Goal: Transaction & Acquisition: Purchase product/service

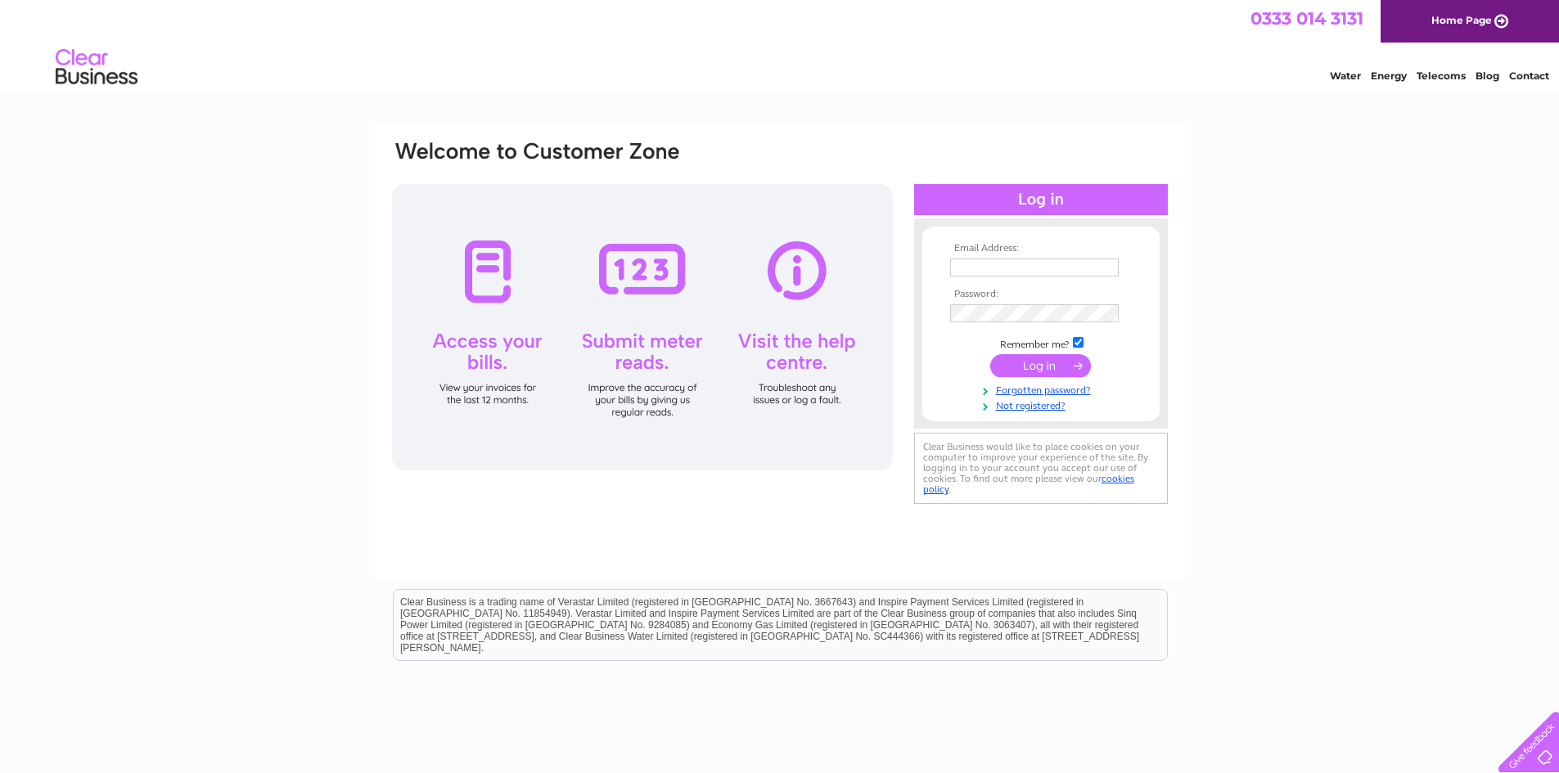
type input "[EMAIL_ADDRESS][DOMAIN_NAME]"
click at [1032, 362] on input "submit" at bounding box center [1040, 365] width 101 height 23
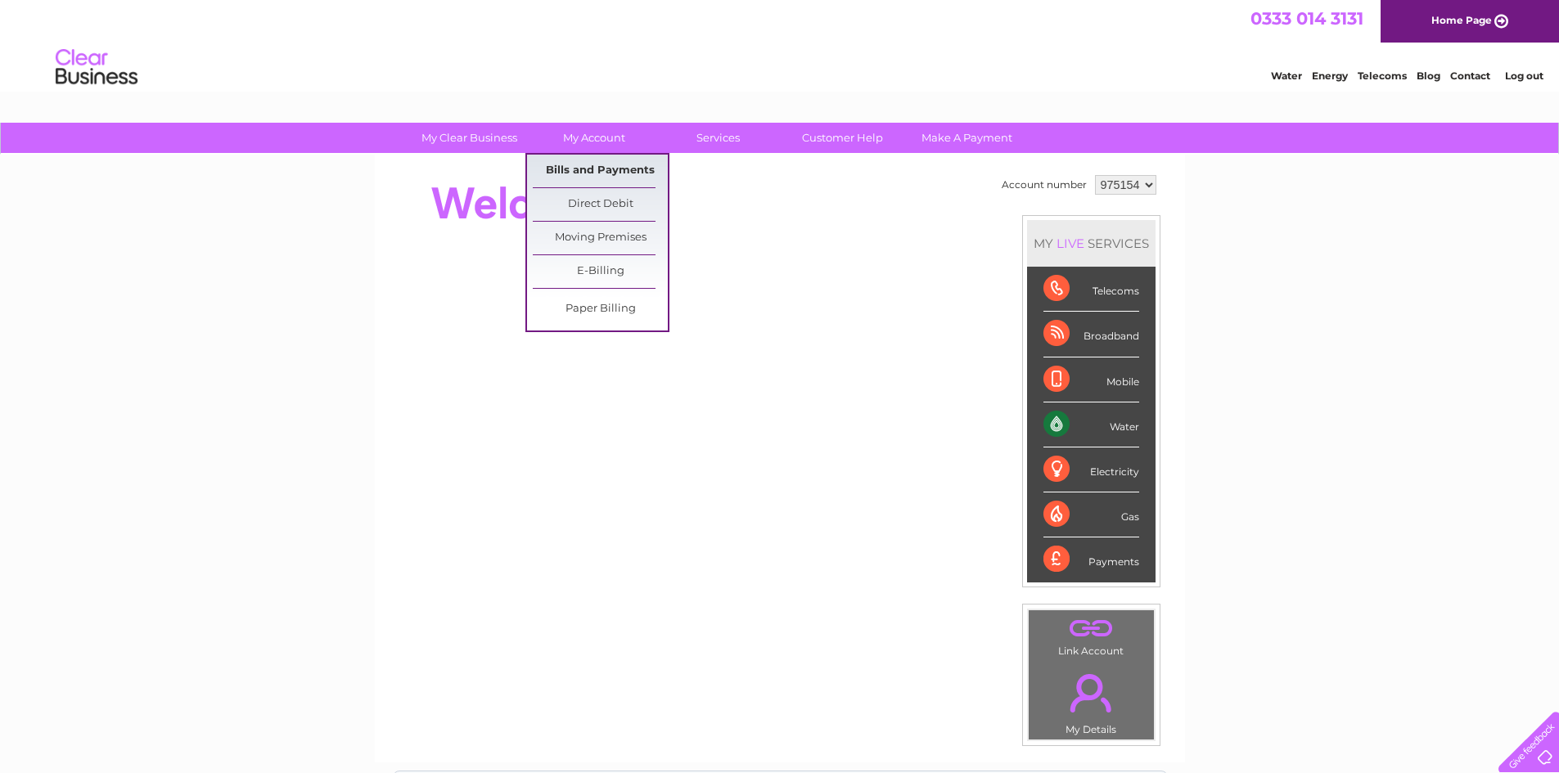
click at [575, 161] on link "Bills and Payments" at bounding box center [600, 171] width 135 height 33
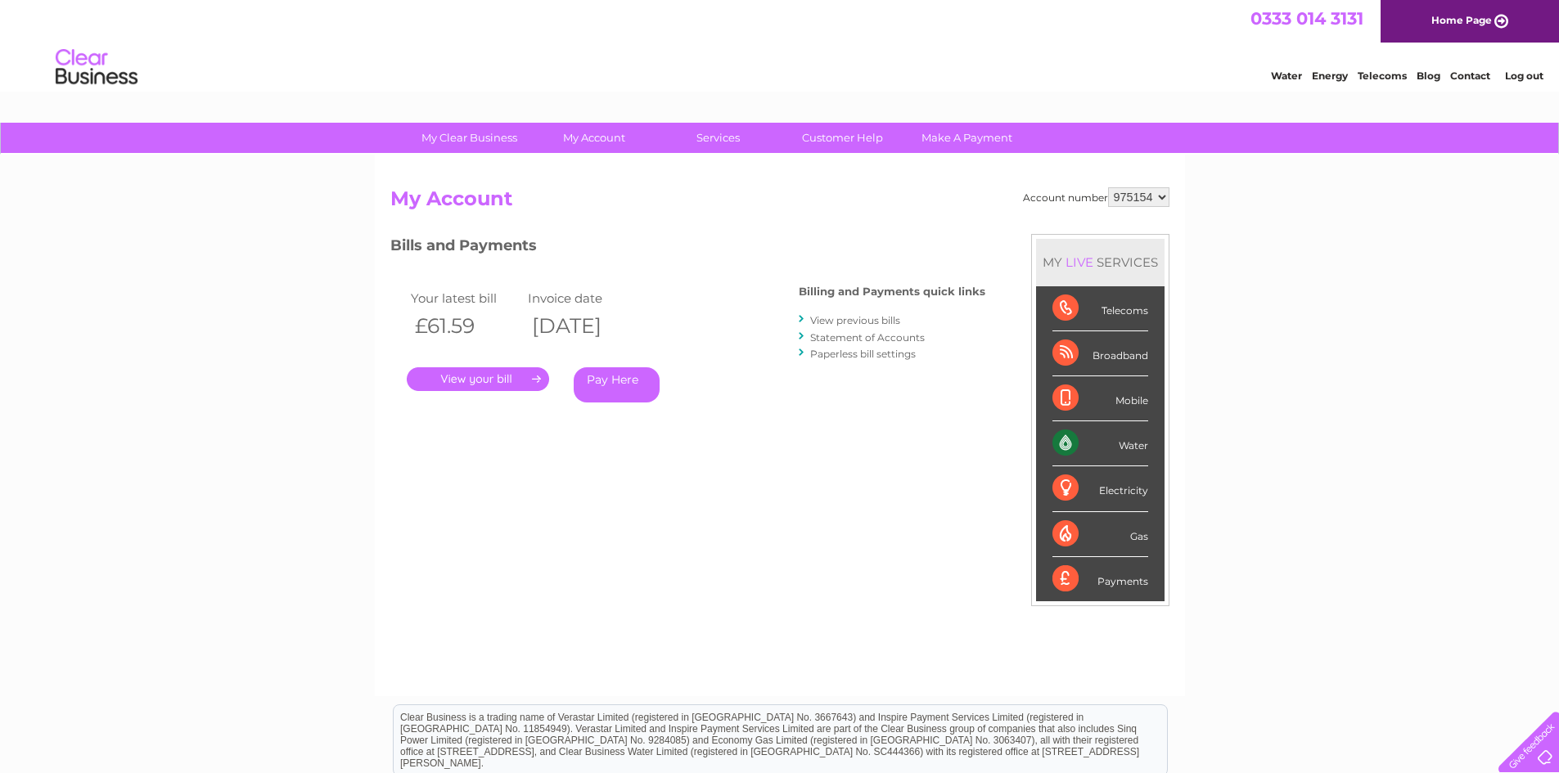
click at [473, 377] on link "." at bounding box center [478, 379] width 142 height 24
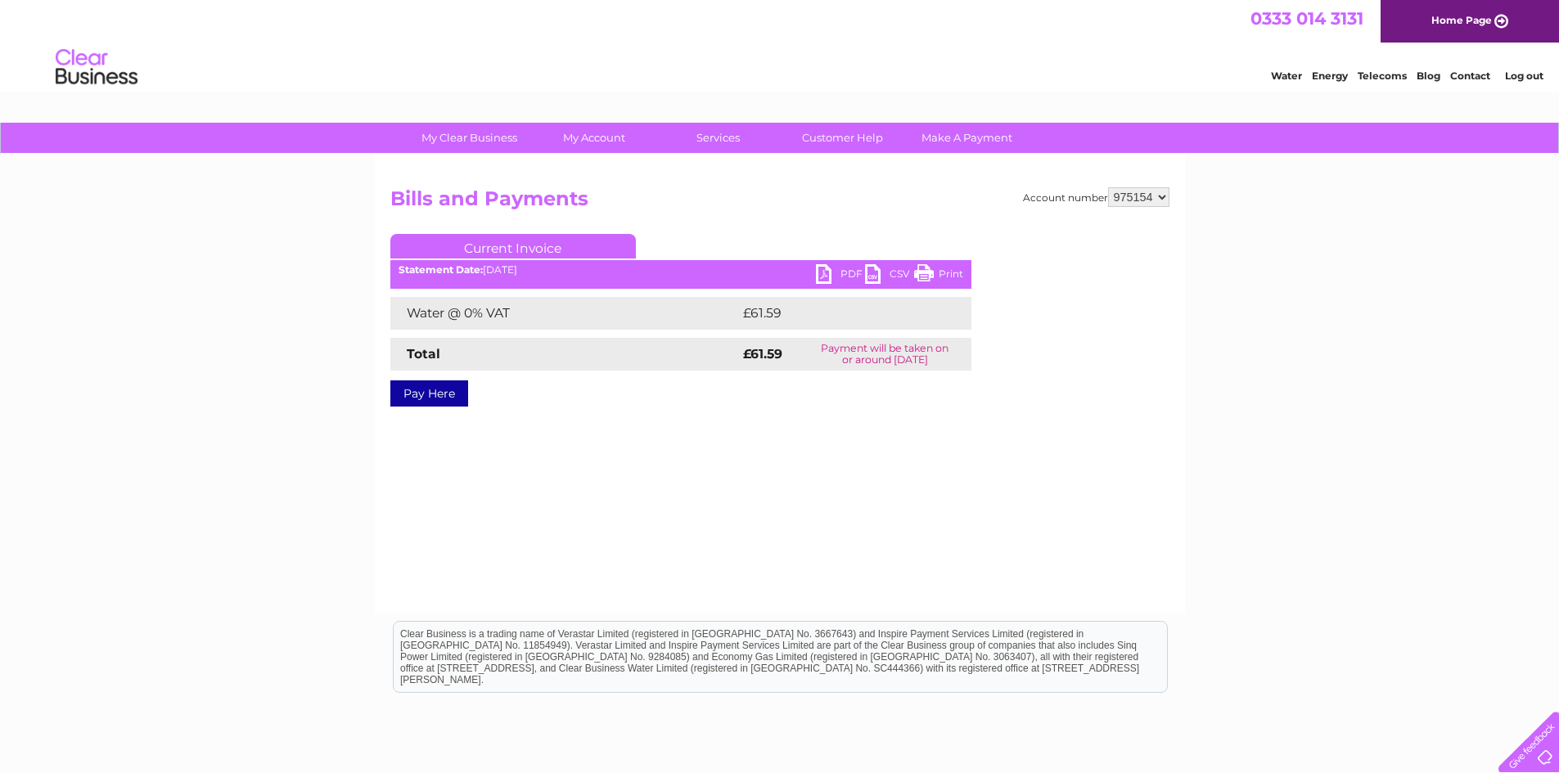
click at [434, 390] on link "Pay Here" at bounding box center [429, 393] width 78 height 26
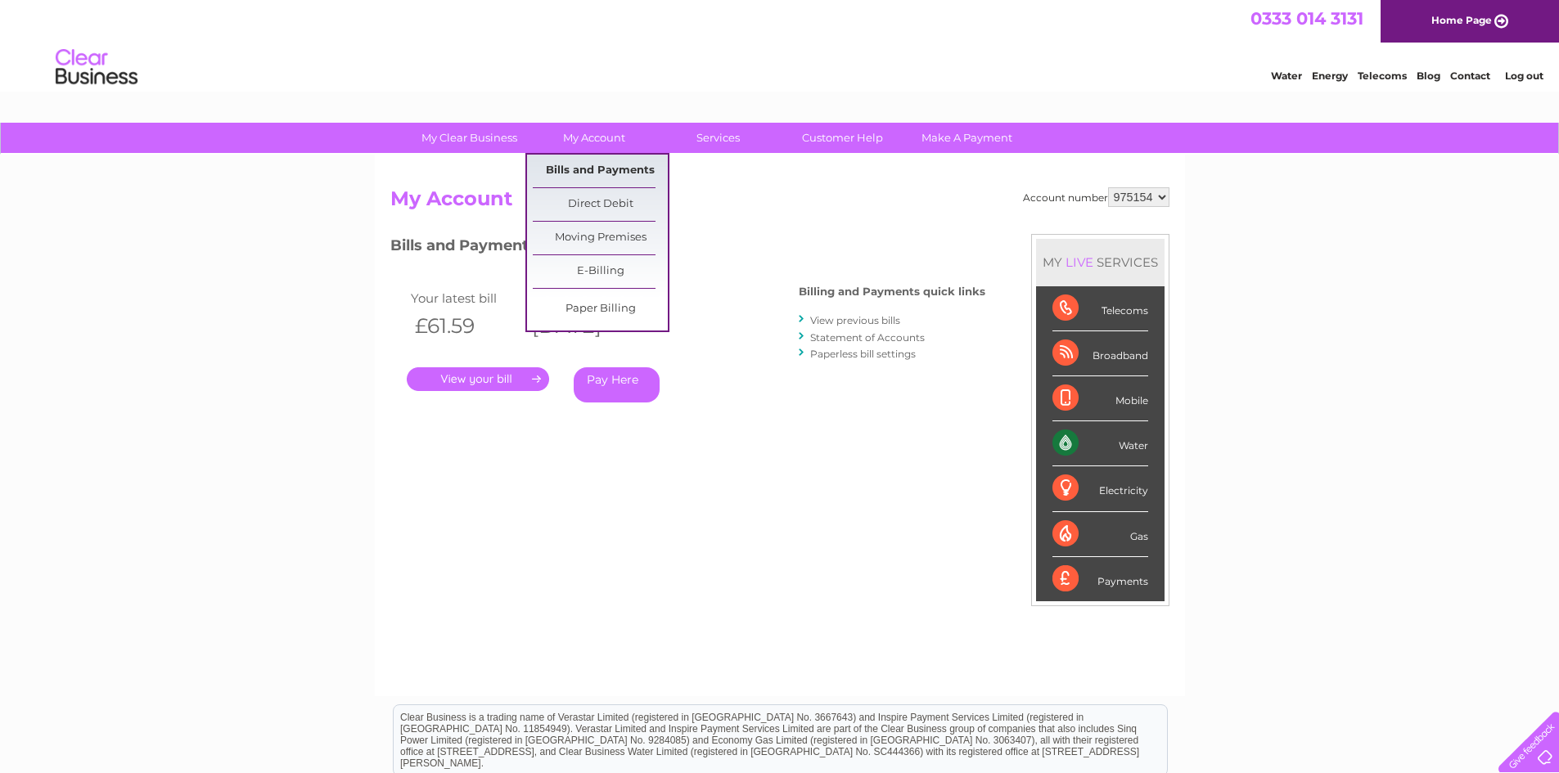
click at [590, 167] on link "Bills and Payments" at bounding box center [600, 171] width 135 height 33
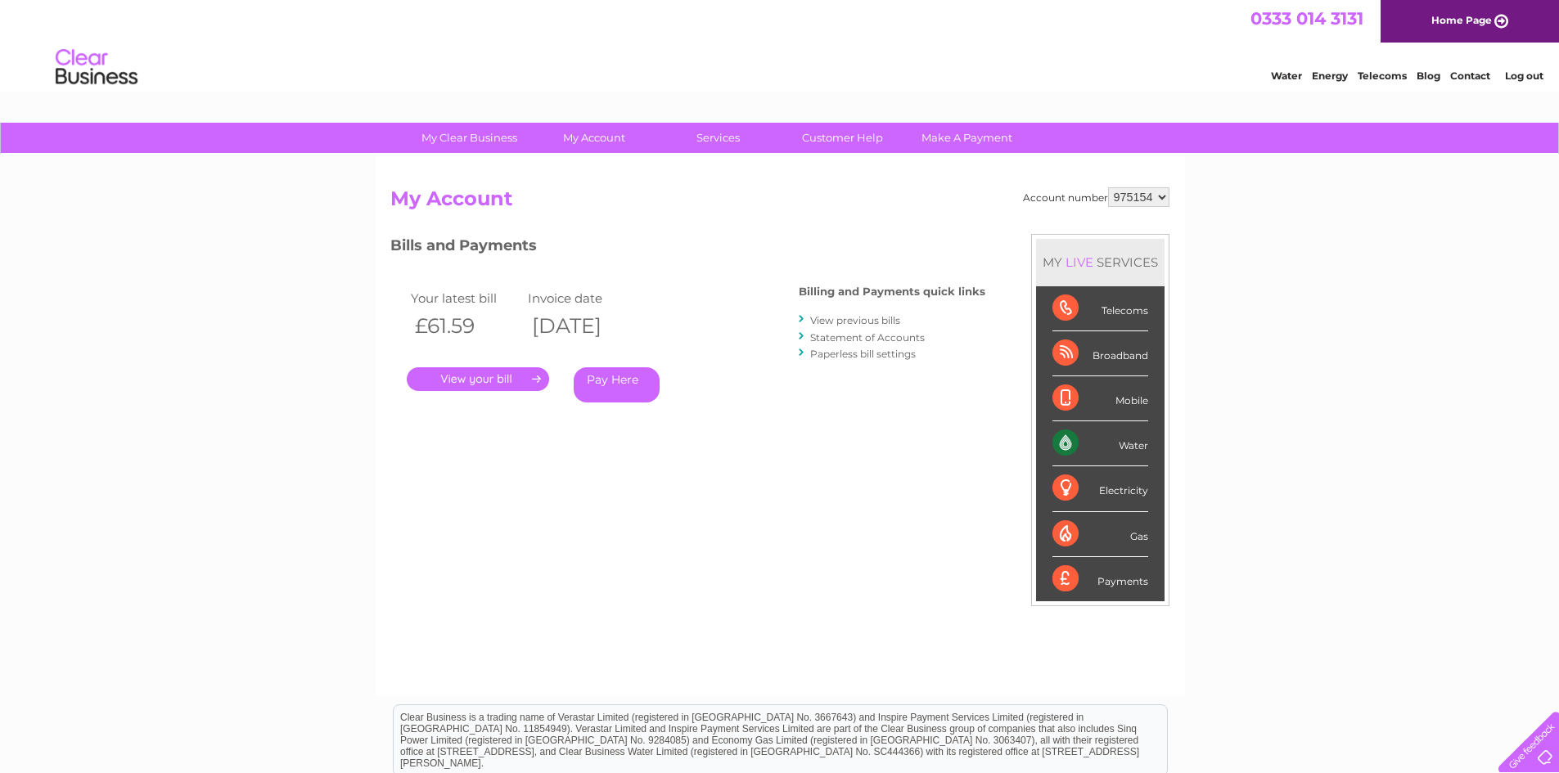
click at [481, 379] on link "." at bounding box center [478, 379] width 142 height 24
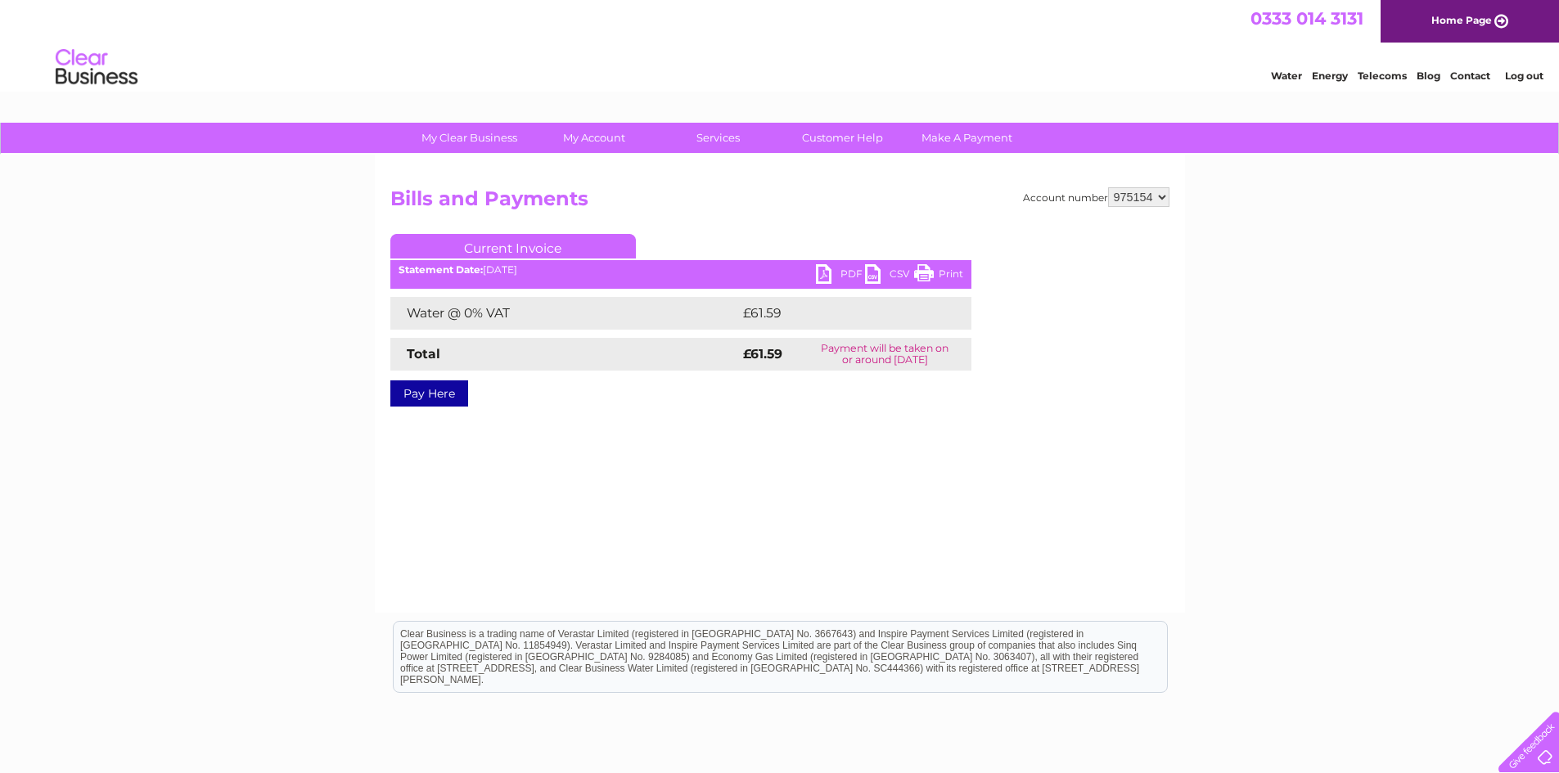
click at [826, 272] on link "PDF" at bounding box center [840, 276] width 49 height 24
